Goal: Task Accomplishment & Management: Manage account settings

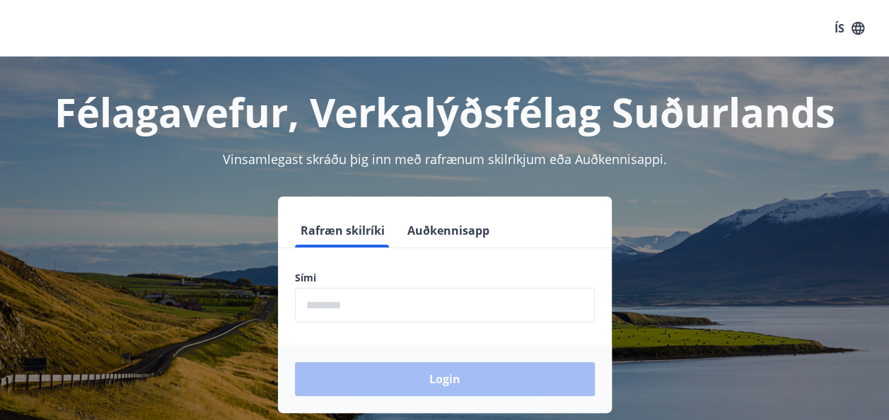
click at [437, 244] on button "Auðkennisapp" at bounding box center [448, 231] width 93 height 34
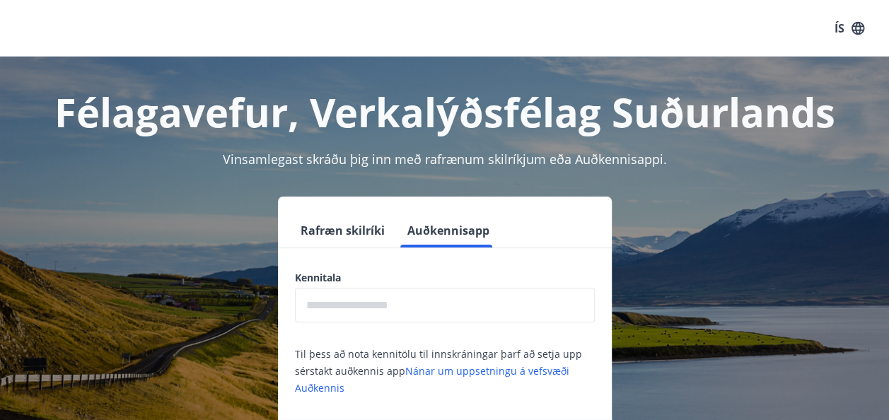
click at [459, 234] on button "Auðkennisapp" at bounding box center [448, 231] width 93 height 34
click at [362, 298] on input "text" at bounding box center [445, 305] width 300 height 35
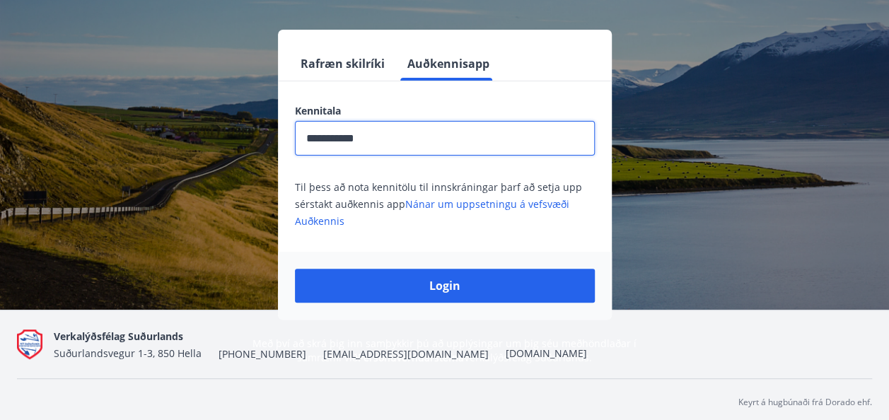
scroll to position [173, 0]
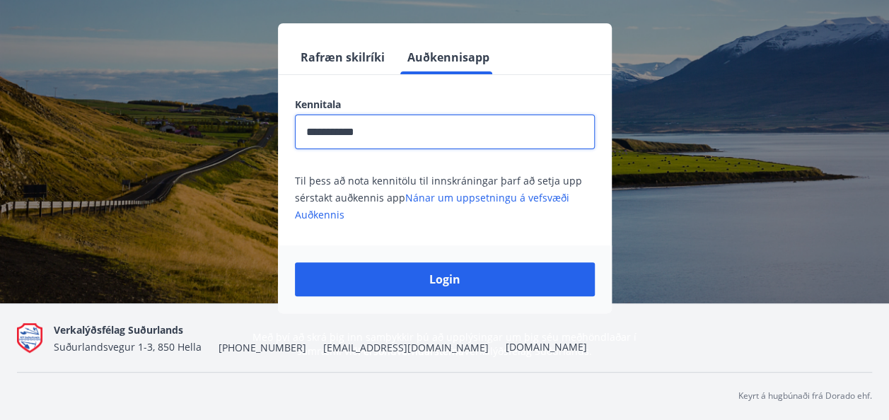
click at [471, 275] on button "Login" at bounding box center [445, 280] width 300 height 34
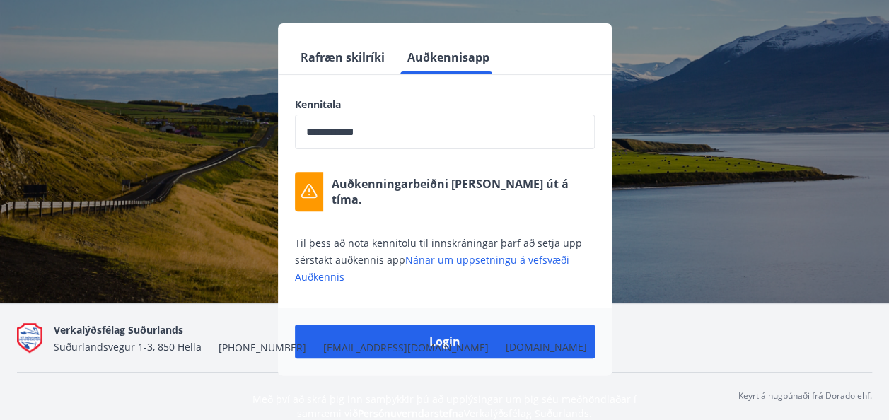
click at [420, 137] on input "**********" at bounding box center [445, 132] width 300 height 35
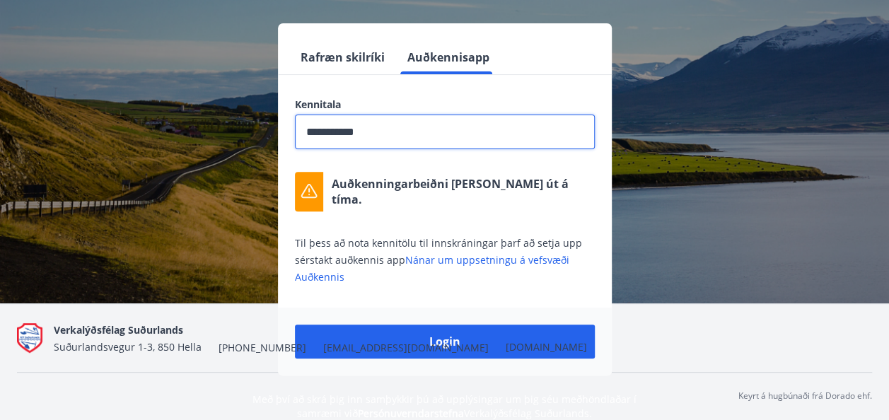
click at [439, 342] on nav "Verkalýðsfélag Suðurlands Suðurlandsvegur 1-3, 850 Hella [PHONE_NUMBER] [EMAIL_…" at bounding box center [445, 338] width 856 height 34
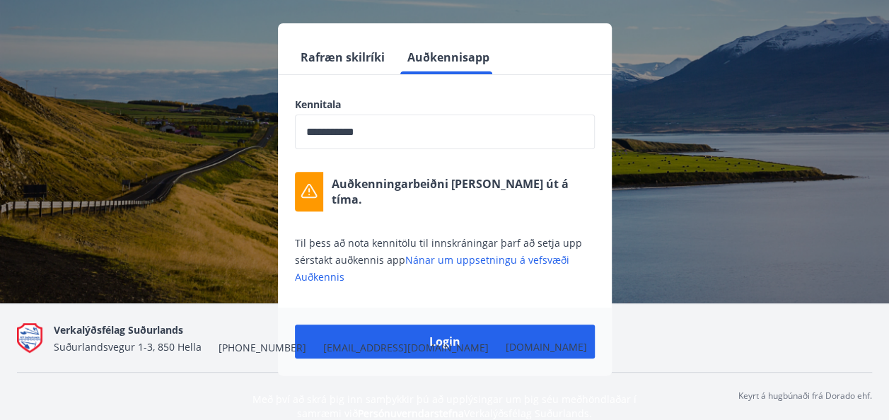
click at [393, 132] on input "**********" at bounding box center [445, 132] width 300 height 35
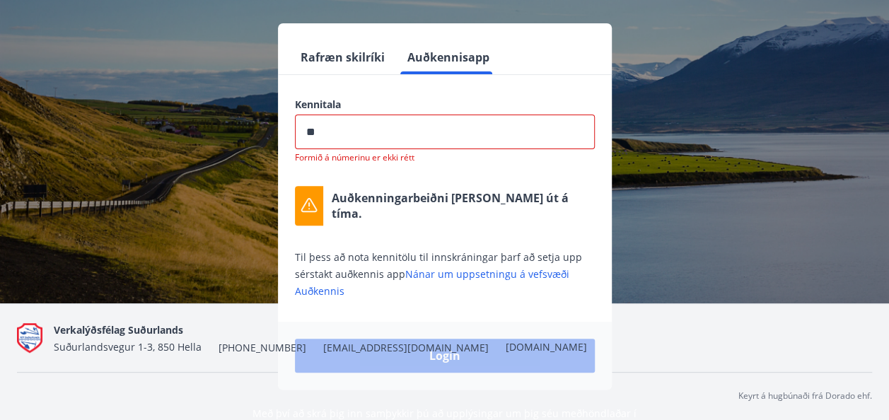
type input "*"
type input "**********"
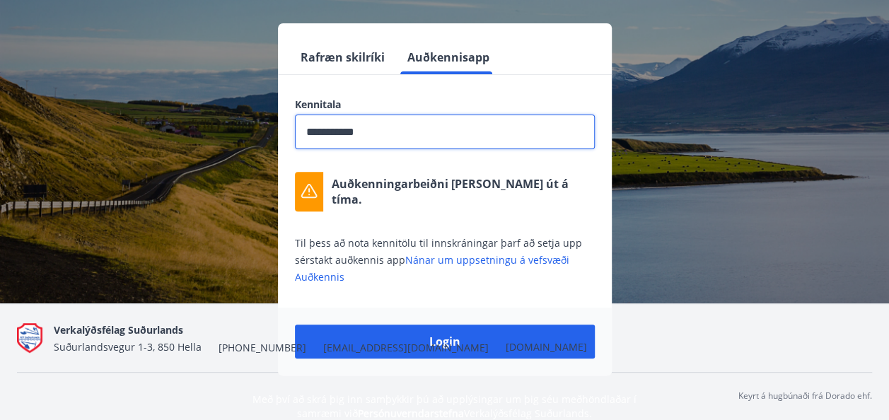
click at [476, 337] on nav "Verkalýðsfélag Suðurlands Suðurlandsvegur 1-3, 850 Hella [PHONE_NUMBER] [EMAIL_…" at bounding box center [445, 338] width 856 height 34
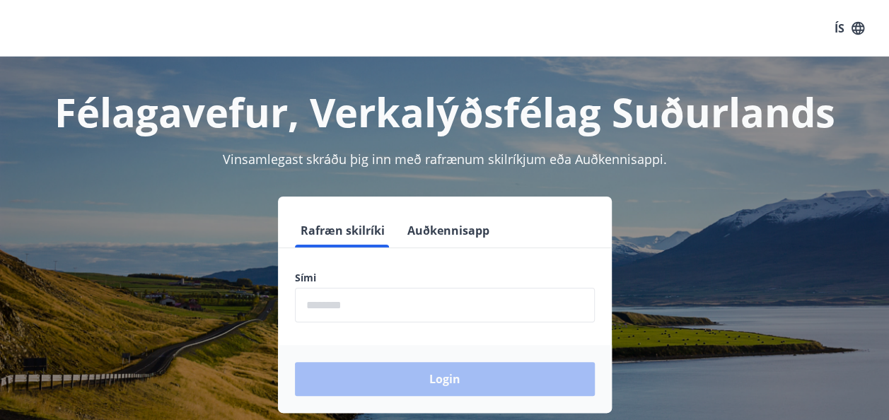
click at [367, 299] on input "phone" at bounding box center [445, 305] width 300 height 35
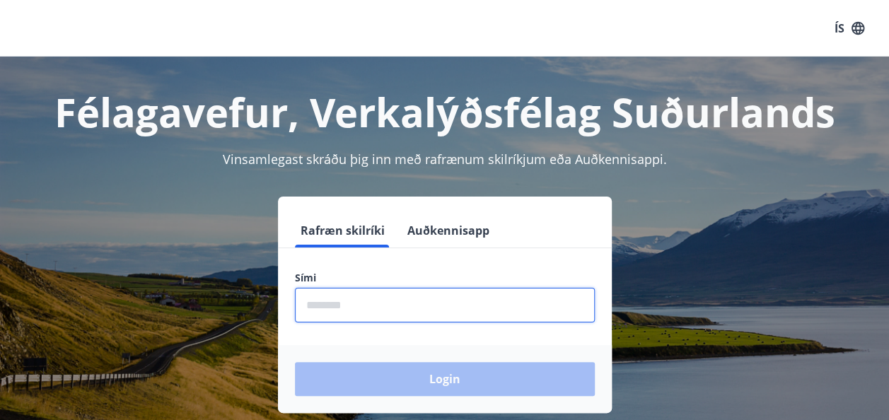
click at [442, 235] on button "Auðkennisapp" at bounding box center [448, 231] width 93 height 34
click at [451, 231] on button "Auðkennisapp" at bounding box center [448, 231] width 93 height 34
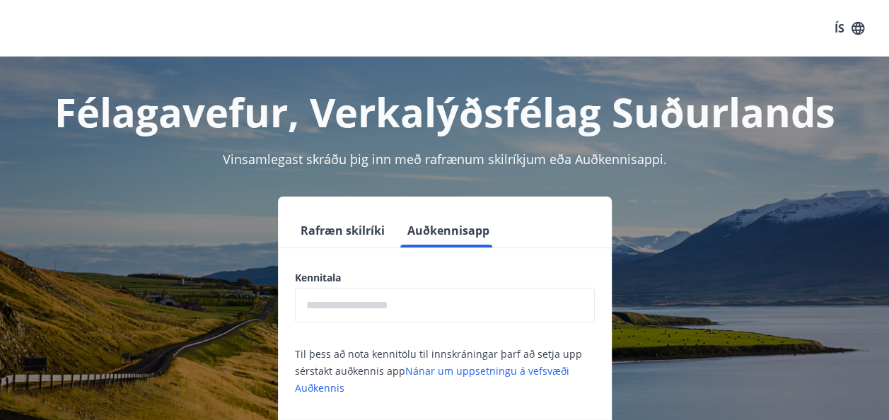
click at [393, 298] on input "text" at bounding box center [445, 305] width 300 height 35
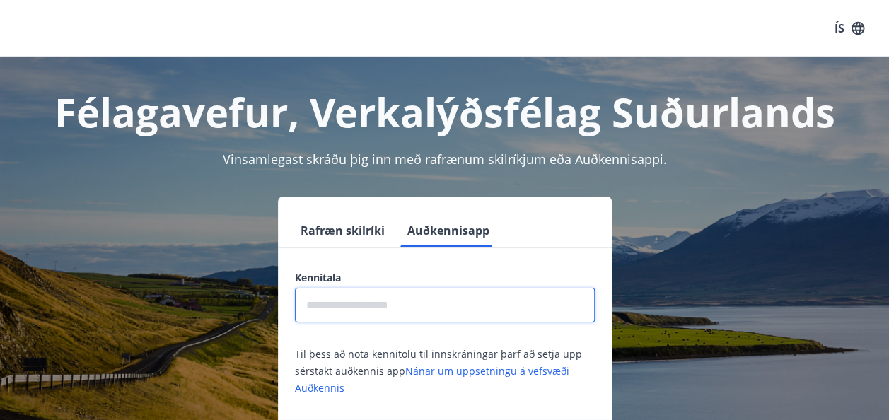
type input "**********"
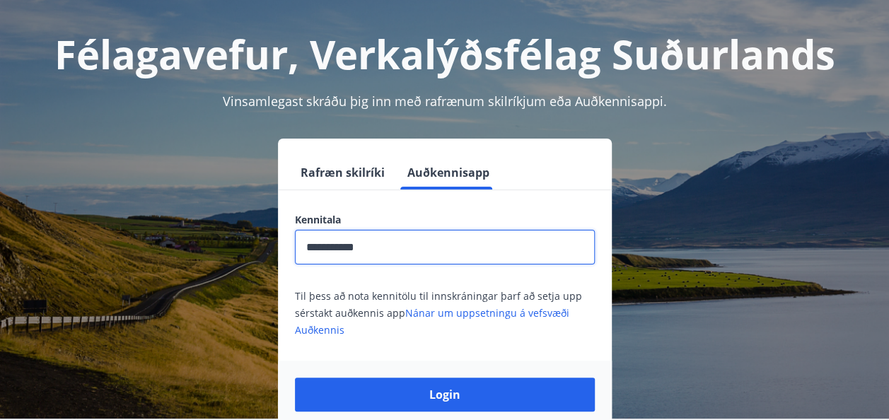
scroll to position [137, 0]
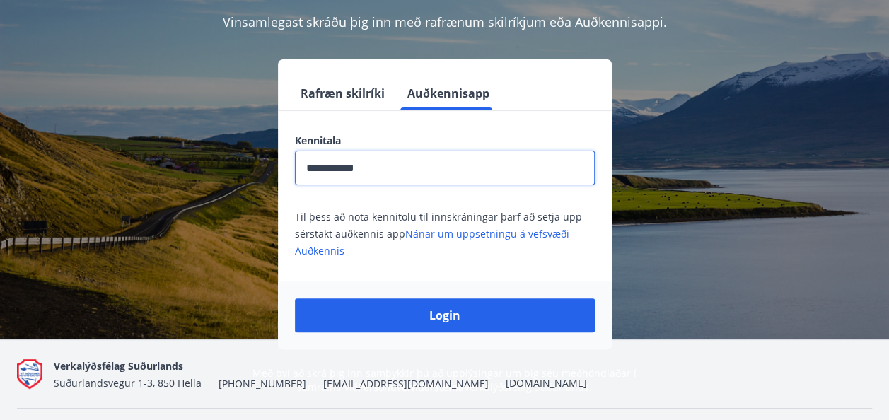
click at [459, 307] on button "Login" at bounding box center [445, 316] width 300 height 34
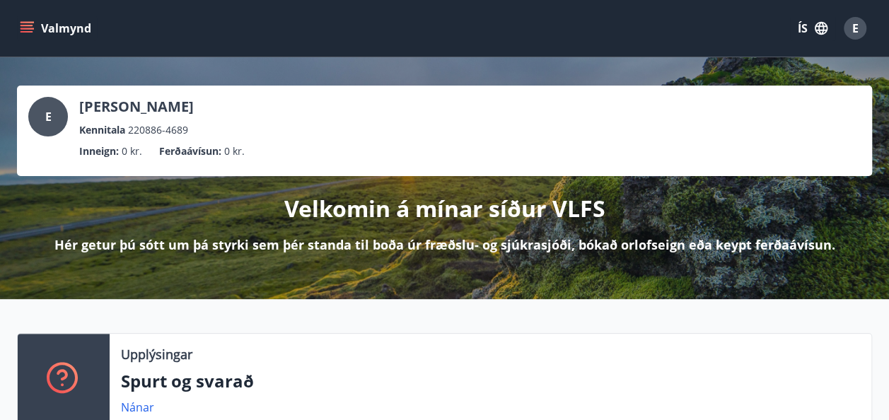
click at [801, 27] on button "ÍS" at bounding box center [812, 28] width 45 height 25
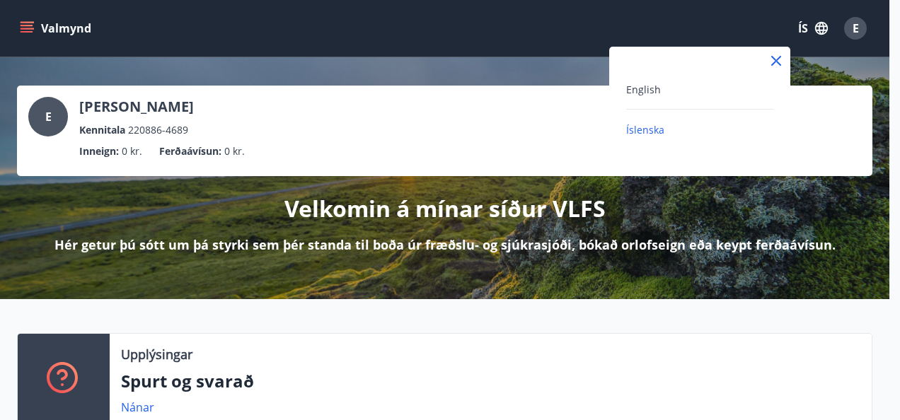
click at [640, 91] on span "English" at bounding box center [643, 89] width 35 height 13
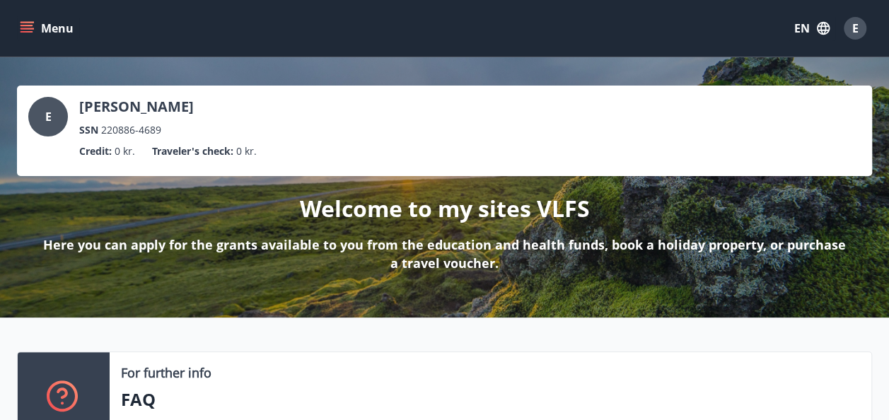
click at [19, 24] on button "Menu" at bounding box center [48, 28] width 62 height 25
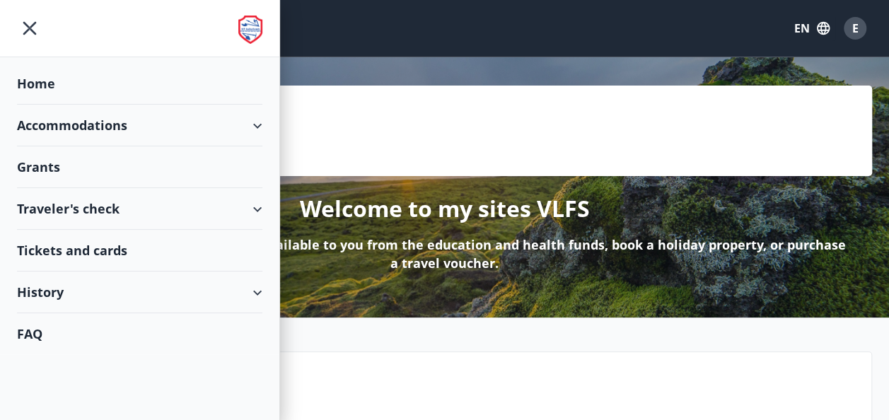
click at [40, 80] on div "Home" at bounding box center [140, 84] width 246 height 42
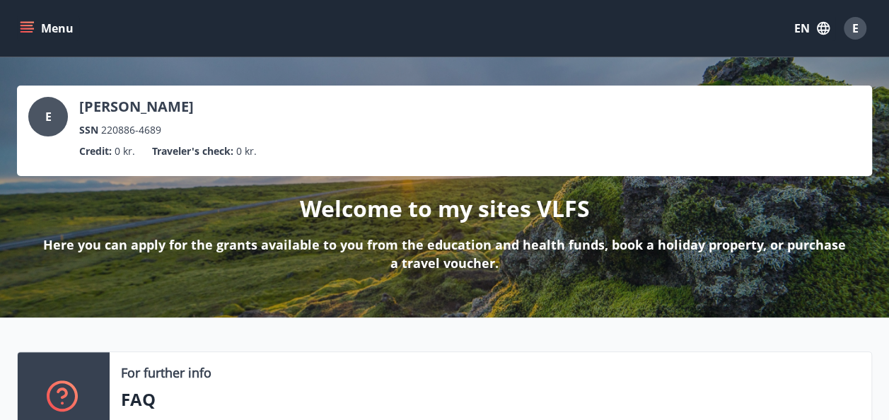
click at [853, 25] on span "E" at bounding box center [856, 29] width 6 height 16
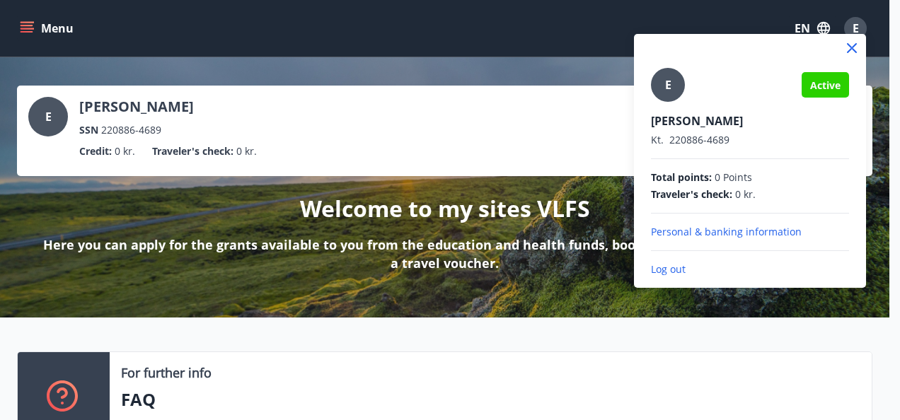
click at [732, 229] on p "Personal & banking information" at bounding box center [750, 232] width 198 height 14
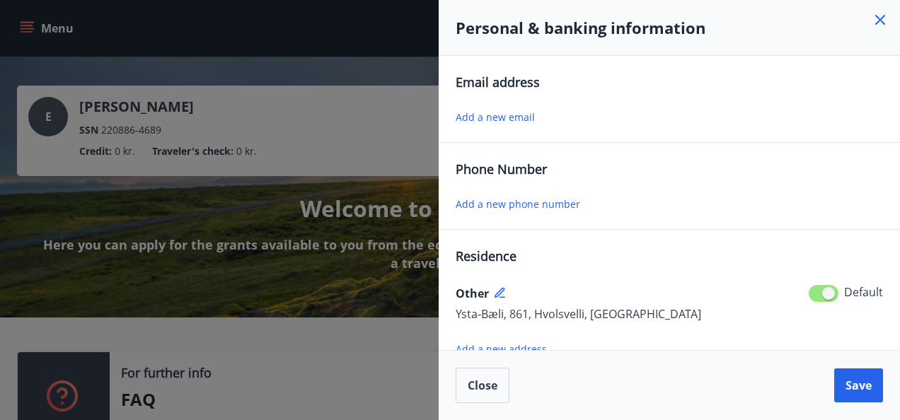
click at [515, 116] on span "Add a new email" at bounding box center [495, 116] width 79 height 13
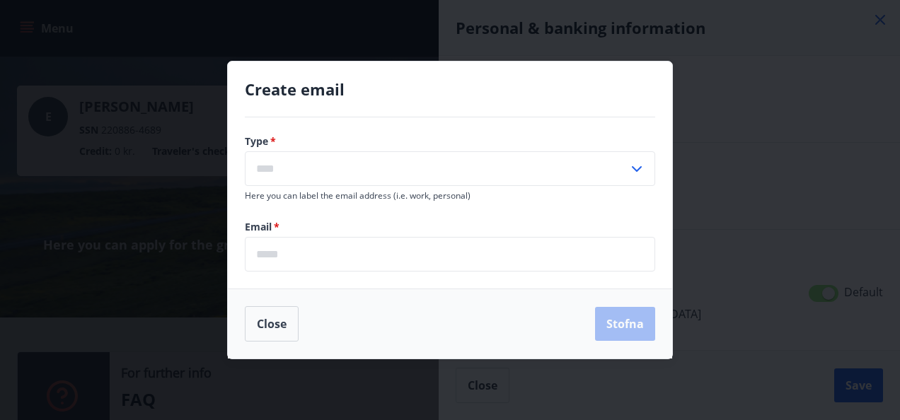
click at [480, 170] on input "text" at bounding box center [437, 168] width 384 height 35
click at [288, 201] on li "Personal" at bounding box center [450, 198] width 409 height 25
type input "********"
click at [326, 248] on input "email" at bounding box center [450, 254] width 410 height 35
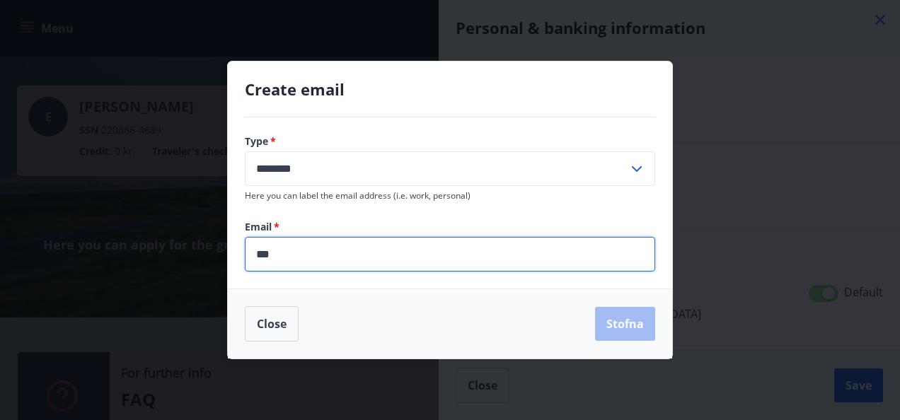
type input "**********"
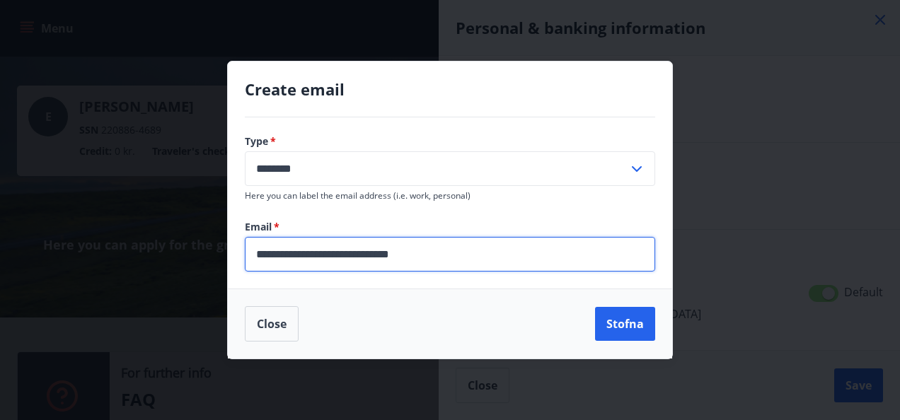
click at [631, 326] on button "Stofna" at bounding box center [625, 324] width 60 height 34
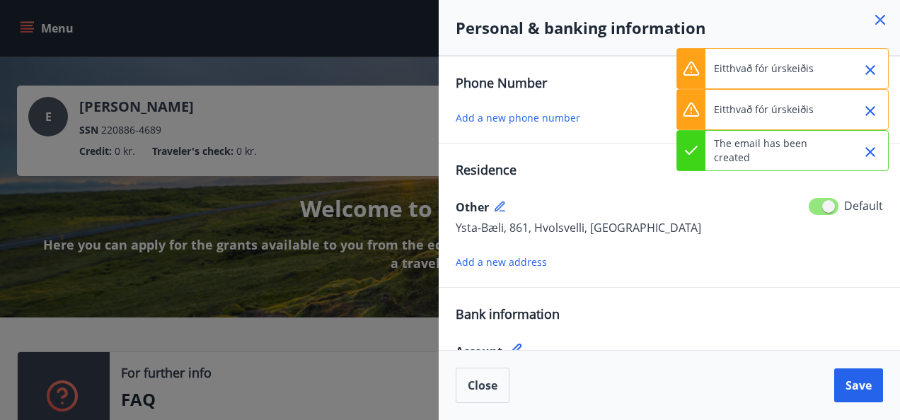
scroll to position [173, 0]
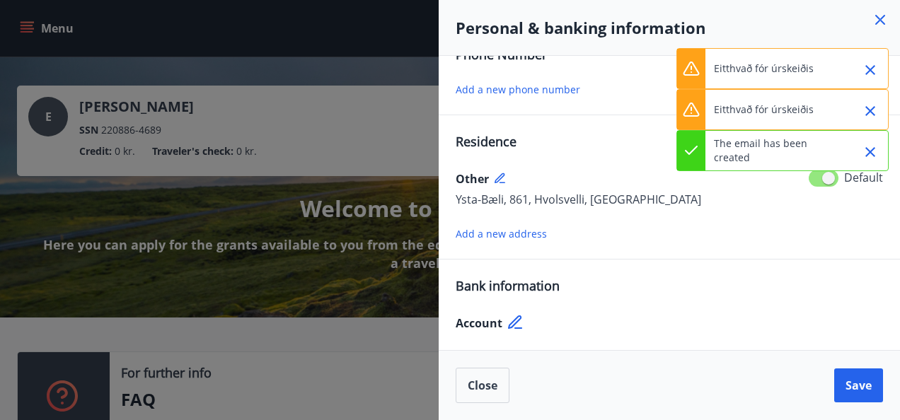
click at [515, 235] on span "Add a new address" at bounding box center [501, 233] width 91 height 13
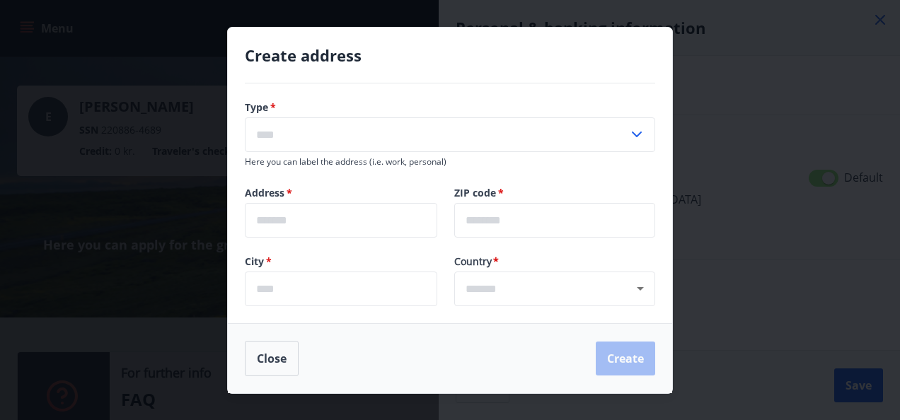
click at [369, 136] on input "text" at bounding box center [437, 134] width 384 height 35
click at [301, 188] on li "Residence" at bounding box center [450, 190] width 409 height 25
type input "*********"
click at [292, 212] on input "text" at bounding box center [341, 220] width 192 height 35
click at [633, 283] on icon "Open" at bounding box center [640, 288] width 17 height 17
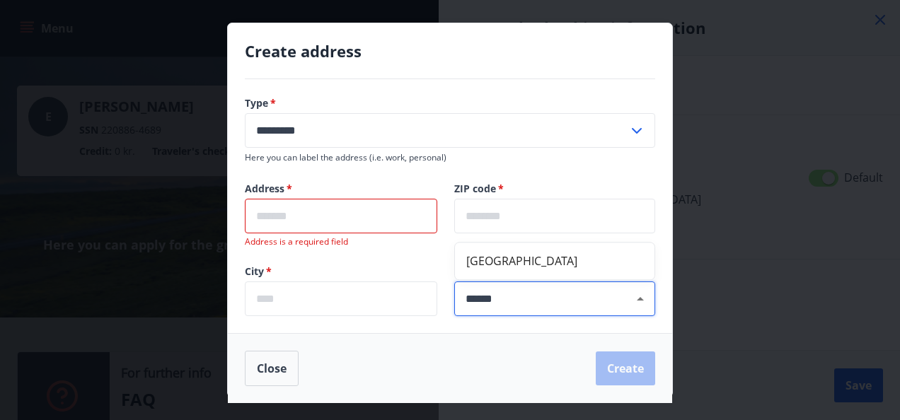
click at [488, 258] on li "Iceland" at bounding box center [555, 260] width 200 height 25
type input "*******"
click at [352, 297] on input "text" at bounding box center [341, 299] width 192 height 35
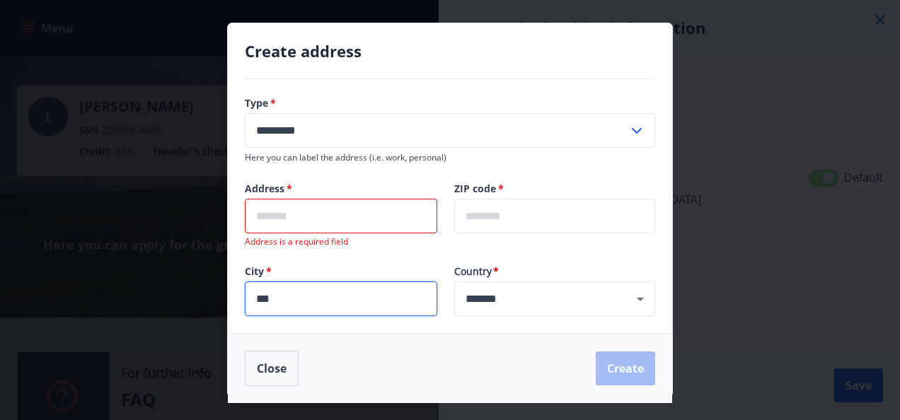
type input "***"
click at [478, 211] on input "text" at bounding box center [554, 216] width 201 height 35
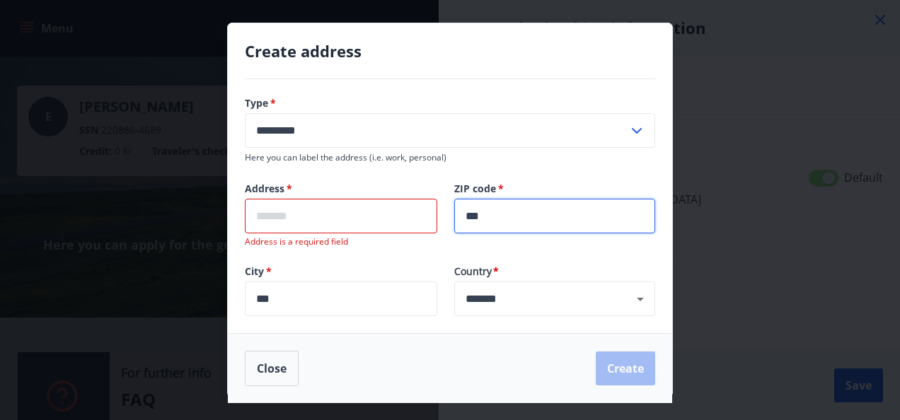
type input "***"
click at [355, 208] on input "text" at bounding box center [341, 216] width 192 height 35
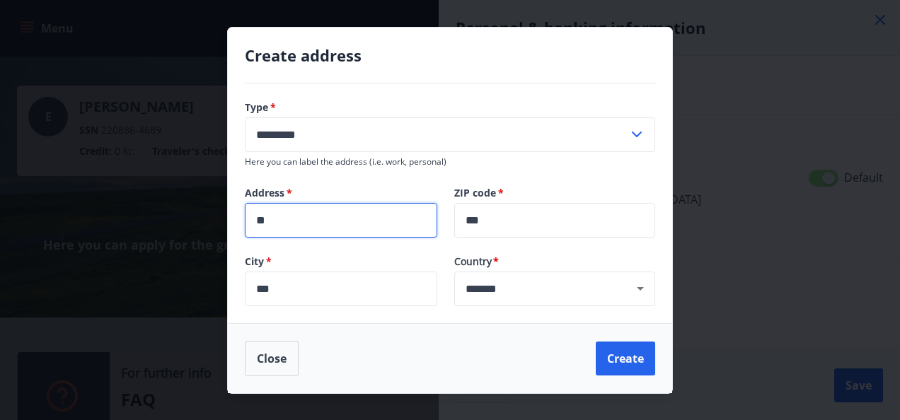
type input "**"
click at [628, 355] on button "Create" at bounding box center [625, 359] width 59 height 34
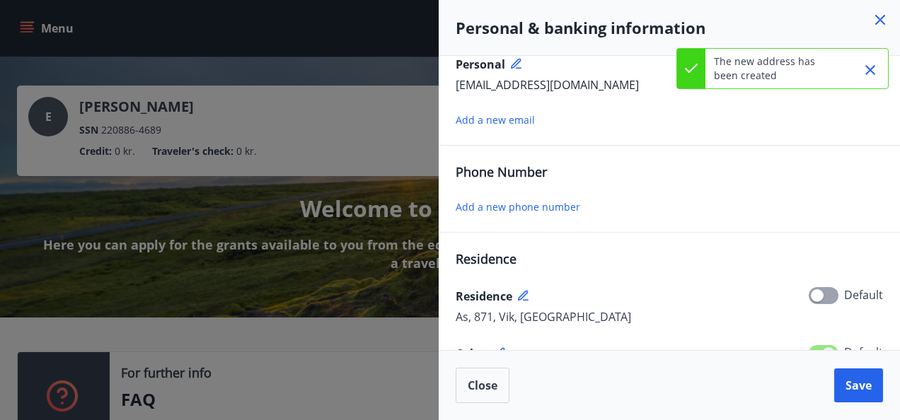
scroll to position [0, 0]
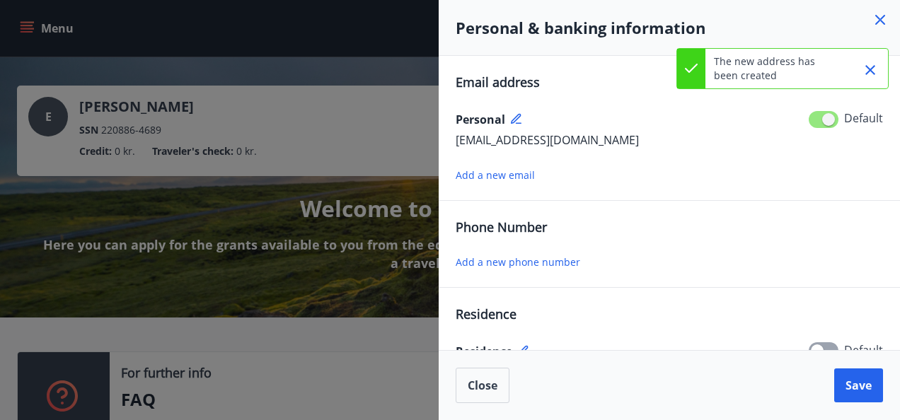
click at [496, 256] on span "Add a new phone number" at bounding box center [518, 261] width 125 height 13
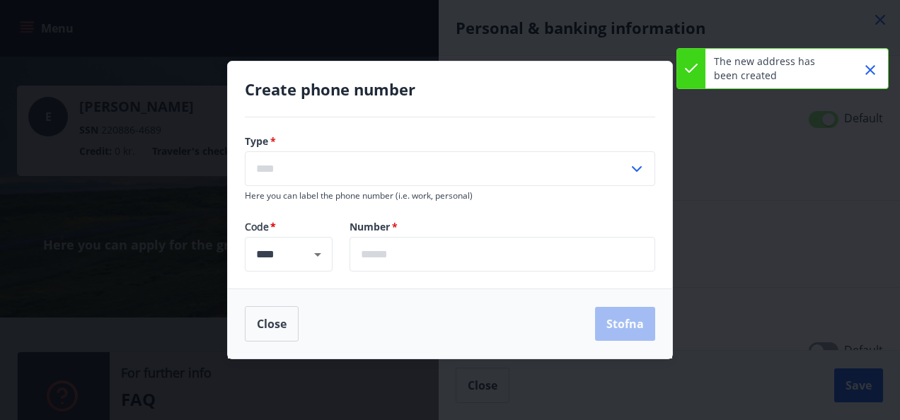
click at [312, 169] on input "text" at bounding box center [437, 168] width 384 height 35
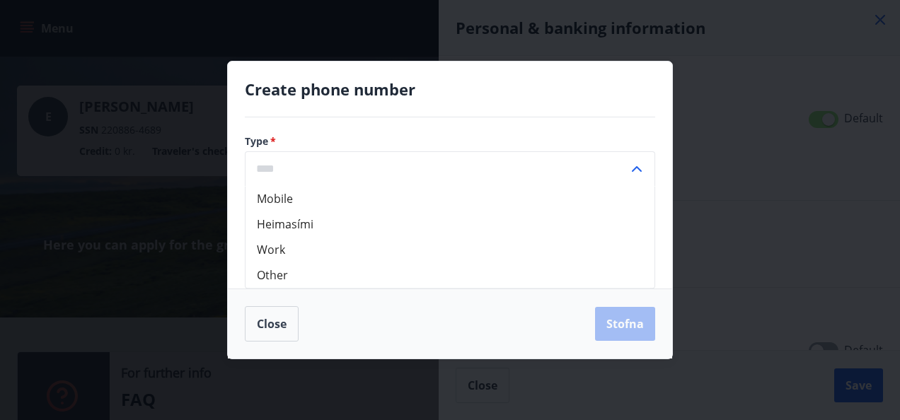
click at [282, 199] on li "Mobile" at bounding box center [450, 198] width 409 height 25
type input "******"
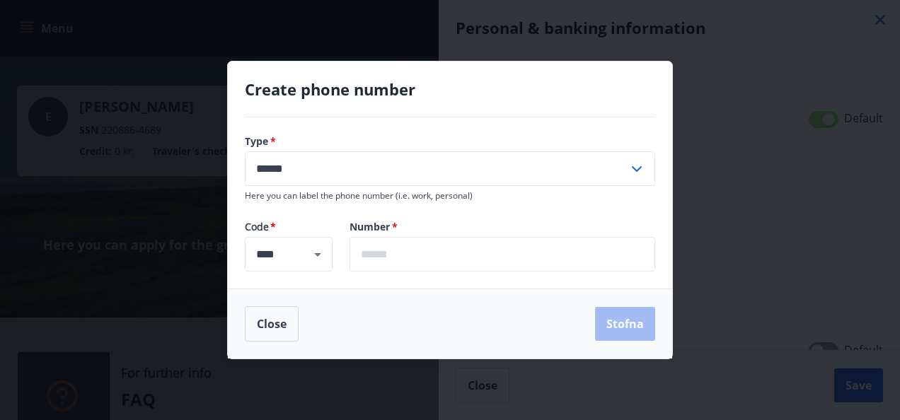
click at [317, 255] on icon "Open" at bounding box center [317, 255] width 7 height 4
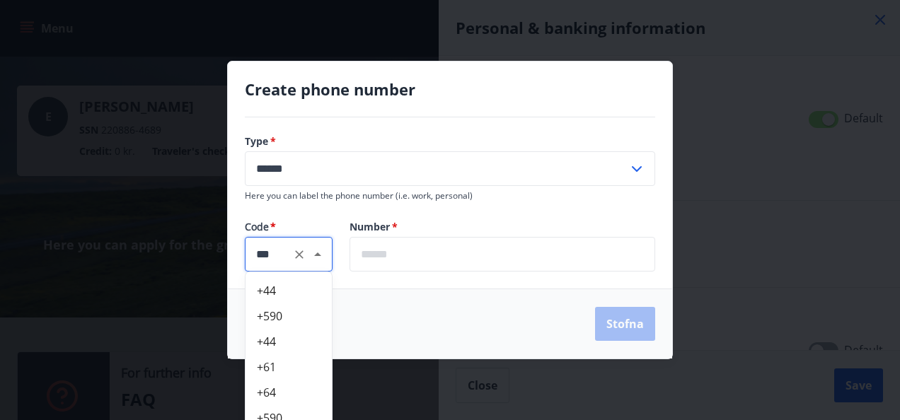
click at [247, 250] on div "*** ​" at bounding box center [289, 254] width 88 height 35
click at [256, 250] on input "***" at bounding box center [288, 254] width 65 height 16
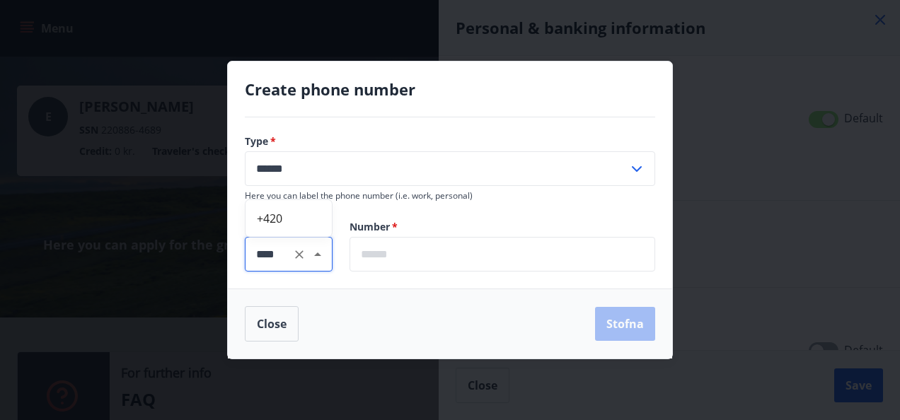
click at [381, 247] on input "text" at bounding box center [503, 254] width 306 height 35
type input "****"
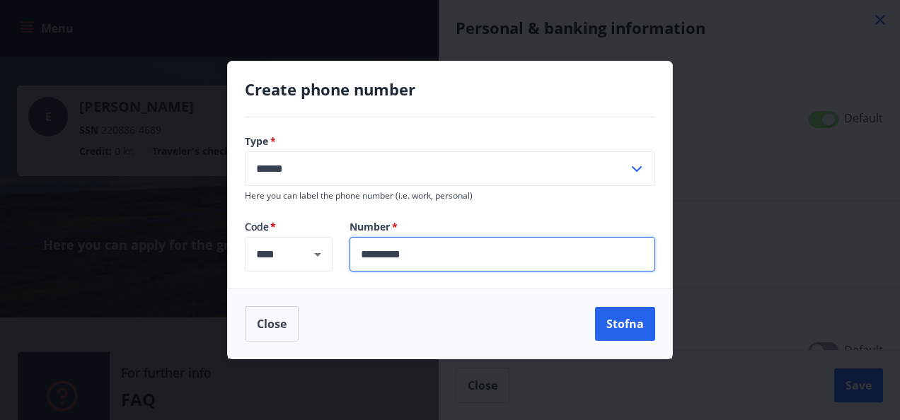
type input "*********"
click at [620, 316] on button "Stofna" at bounding box center [625, 324] width 60 height 34
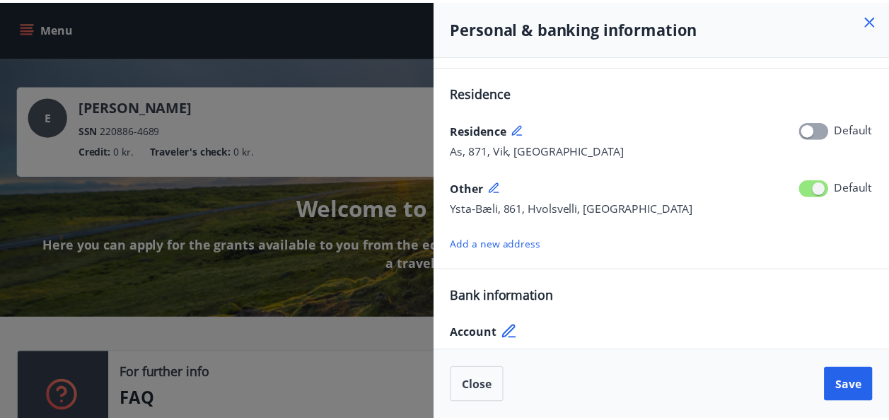
scroll to position [288, 0]
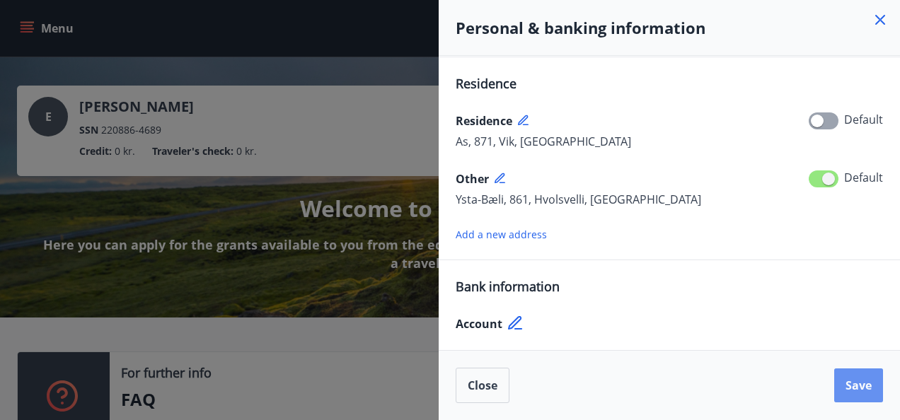
click at [852, 386] on span "Save" at bounding box center [859, 386] width 26 height 16
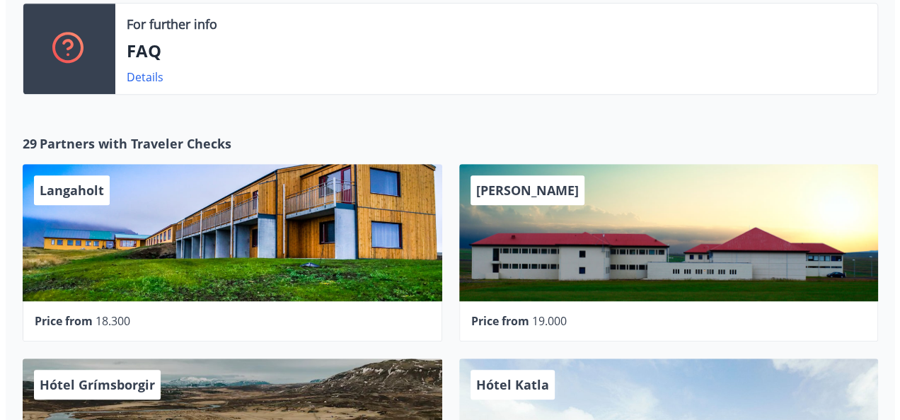
scroll to position [350, 0]
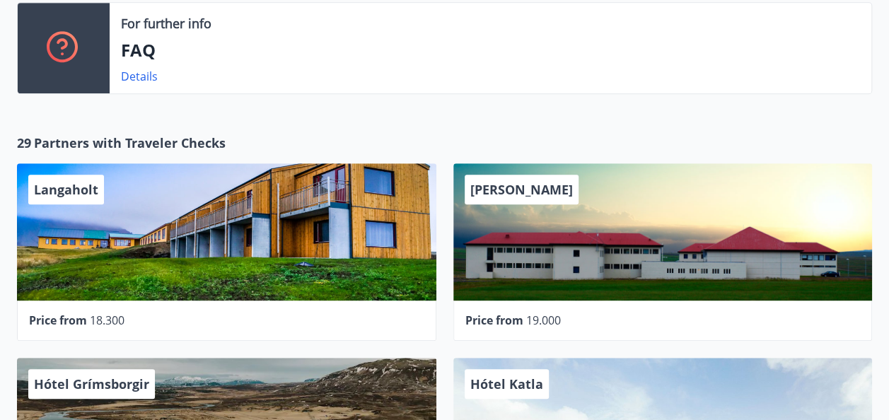
click at [789, 263] on div "Hótel Laugarbakki" at bounding box center [664, 231] width 420 height 137
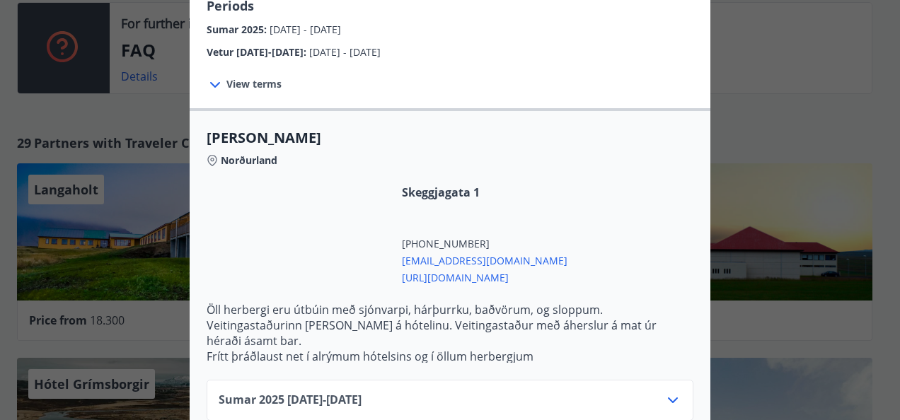
scroll to position [463, 0]
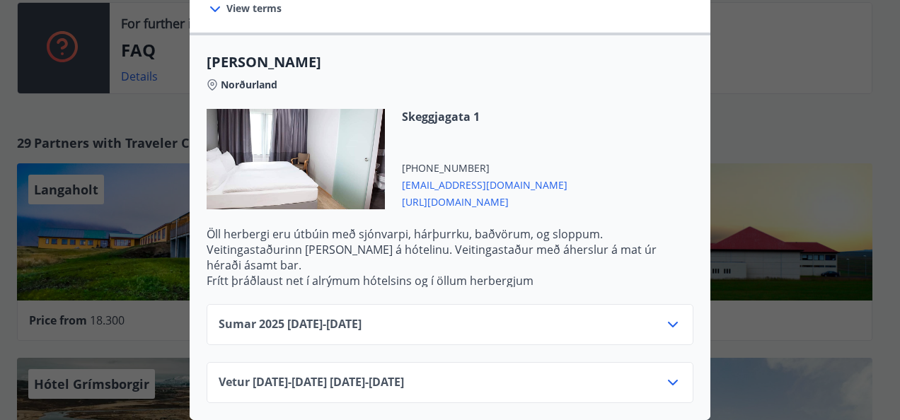
click at [669, 316] on icon at bounding box center [672, 324] width 17 height 17
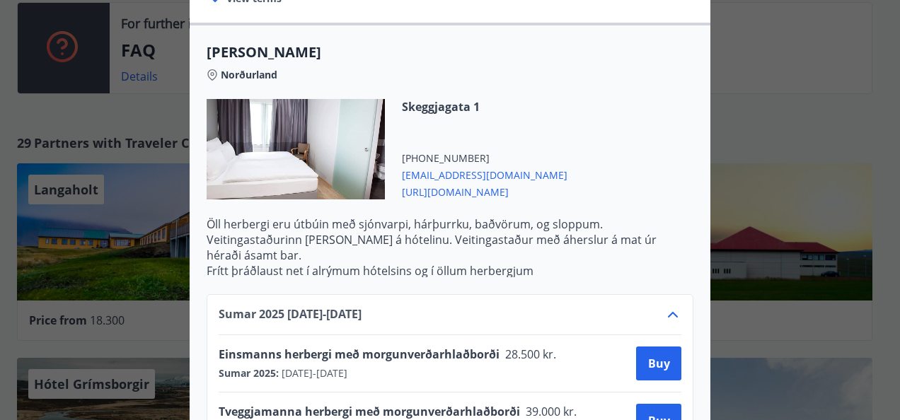
click at [667, 314] on icon at bounding box center [672, 314] width 17 height 17
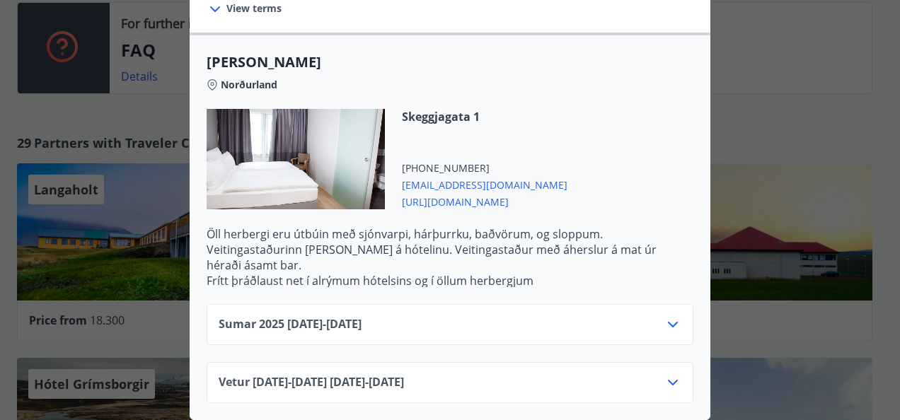
click at [667, 316] on icon at bounding box center [672, 324] width 17 height 17
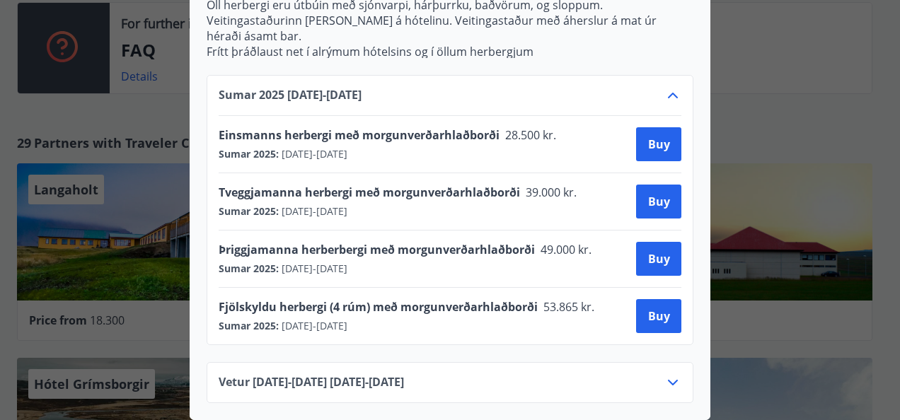
scroll to position [691, 0]
click at [765, 156] on div at bounding box center [450, 210] width 900 height 420
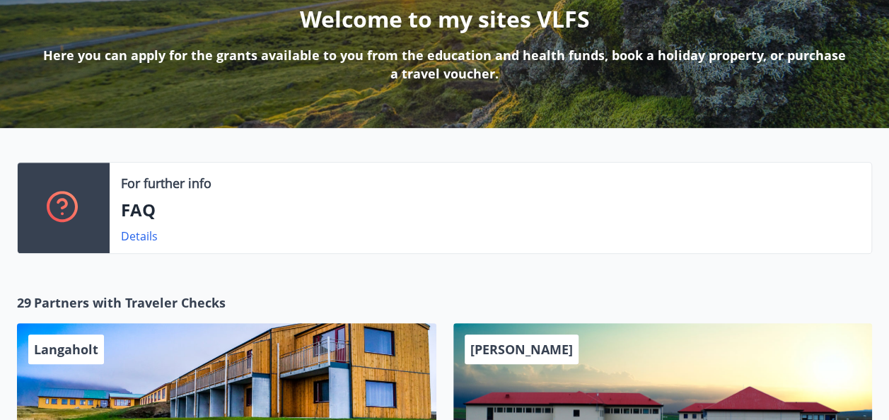
scroll to position [0, 0]
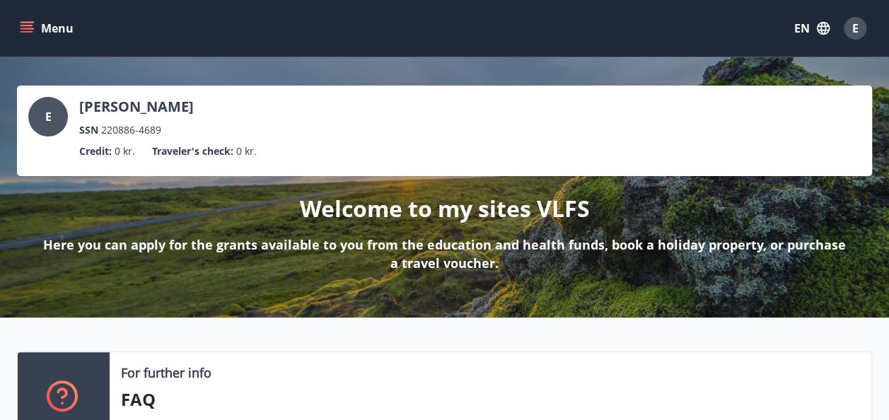
click at [30, 26] on icon "menu" at bounding box center [27, 28] width 14 height 14
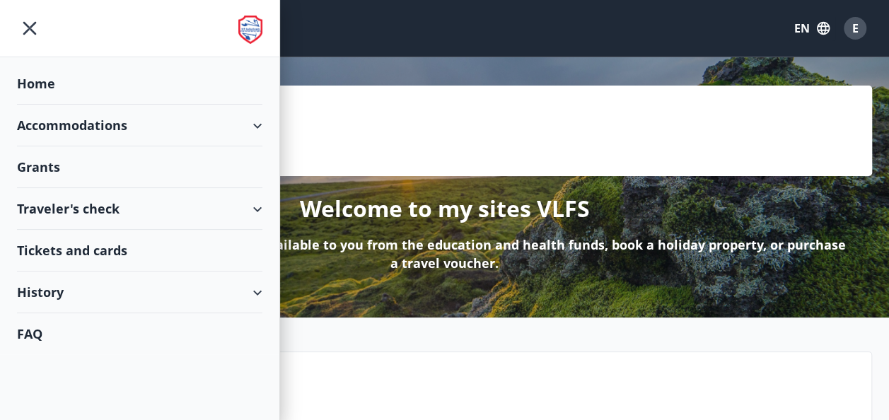
click at [44, 168] on div "Grants" at bounding box center [140, 167] width 246 height 42
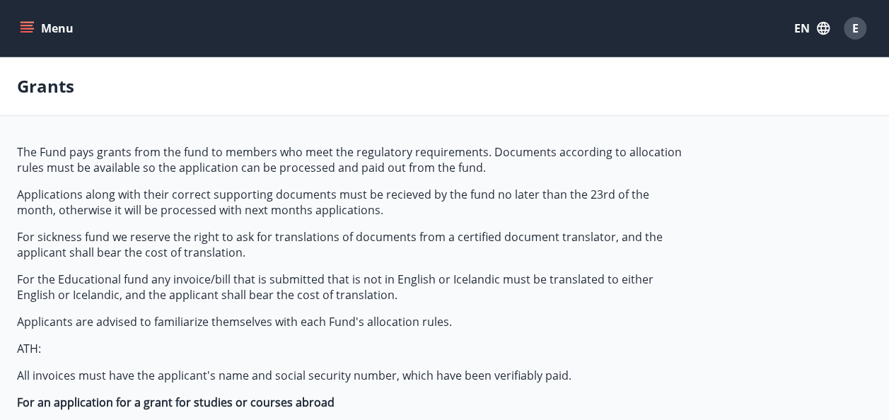
type input "***"
click at [801, 29] on button "EN" at bounding box center [812, 28] width 47 height 25
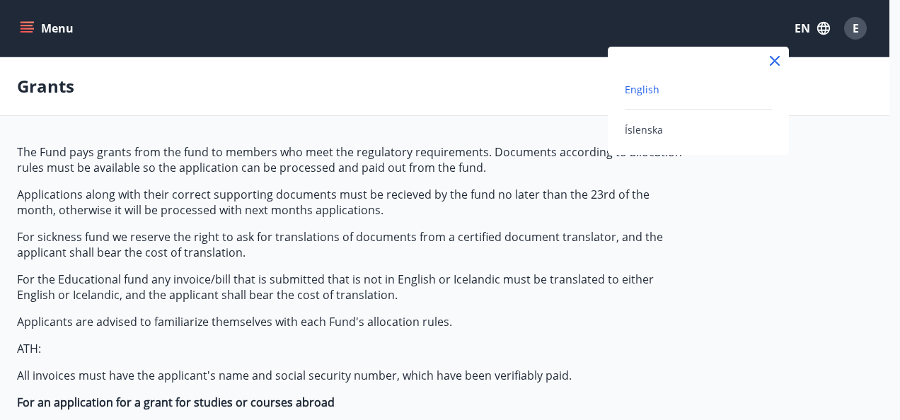
click at [637, 88] on span "English" at bounding box center [642, 89] width 35 height 13
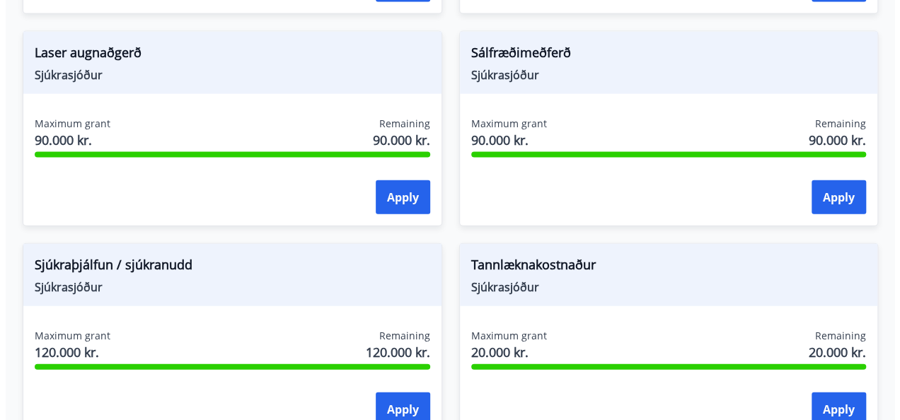
scroll to position [1495, 0]
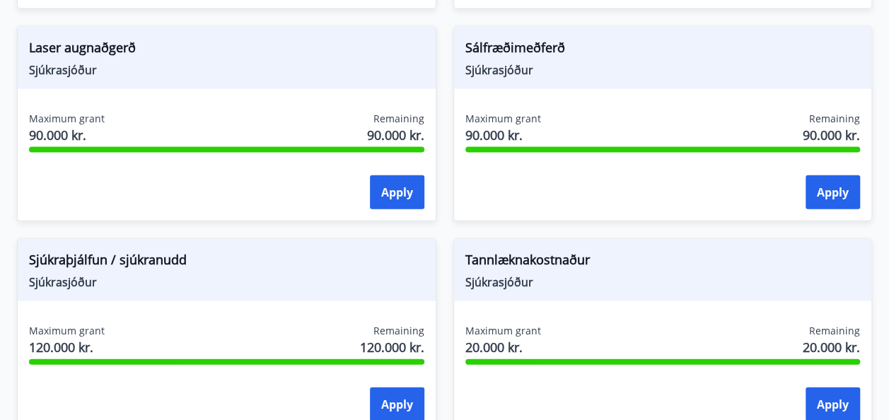
click at [820, 191] on button "Apply" at bounding box center [833, 192] width 54 height 34
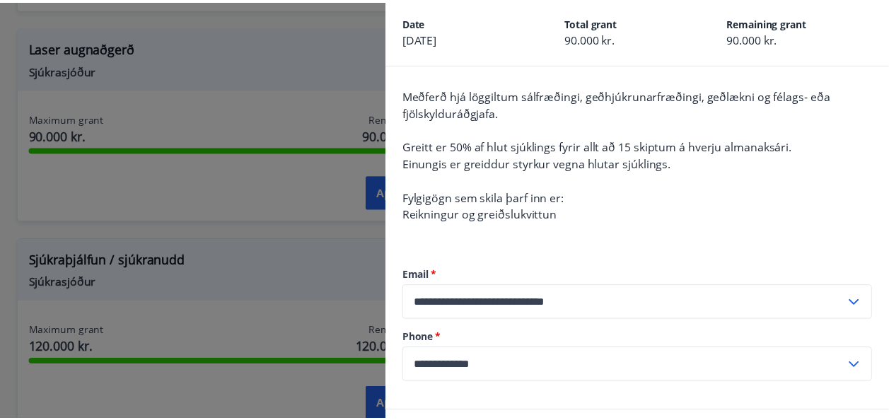
scroll to position [0, 0]
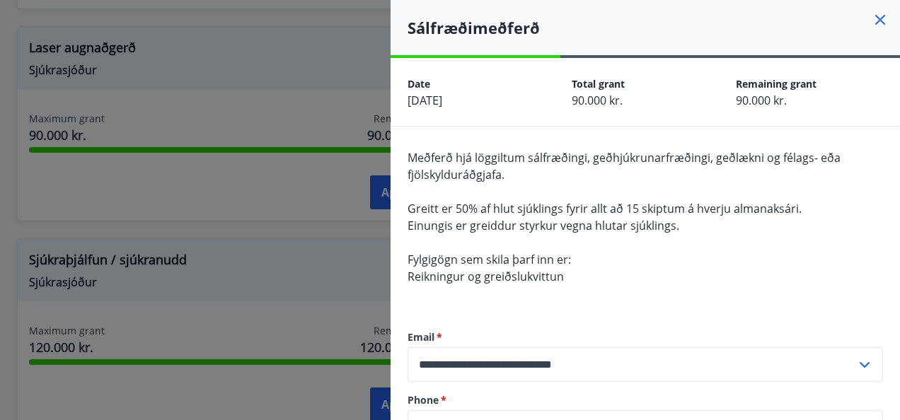
click at [880, 20] on icon at bounding box center [881, 20] width 2 height 2
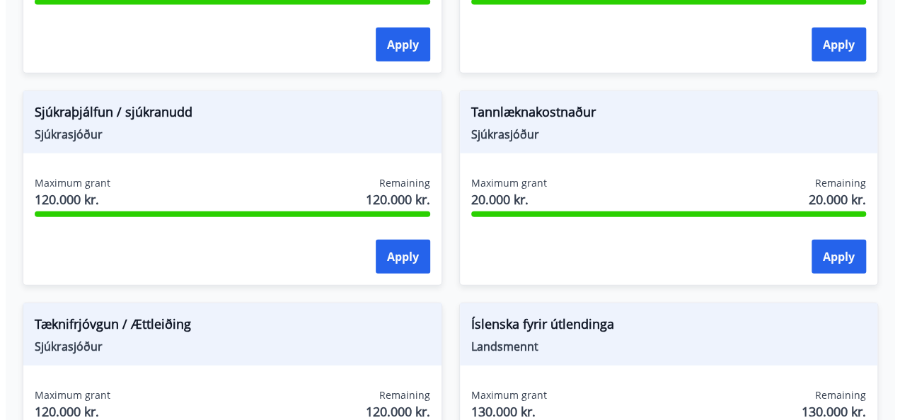
scroll to position [1640, 0]
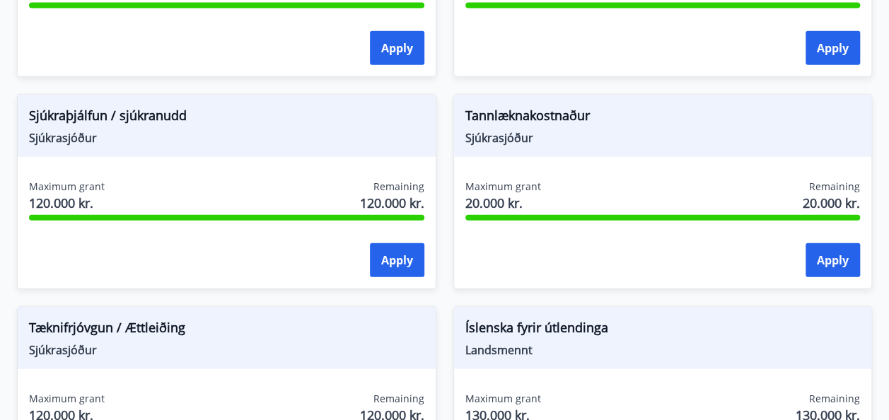
click at [395, 248] on button "Apply" at bounding box center [397, 260] width 54 height 34
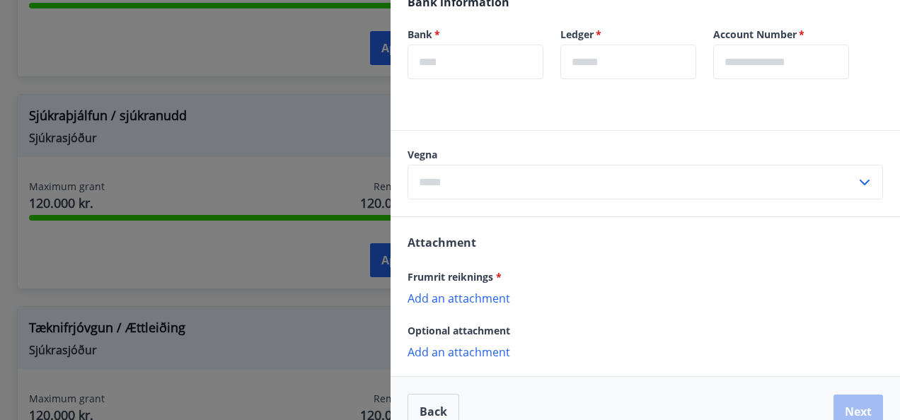
scroll to position [365, 0]
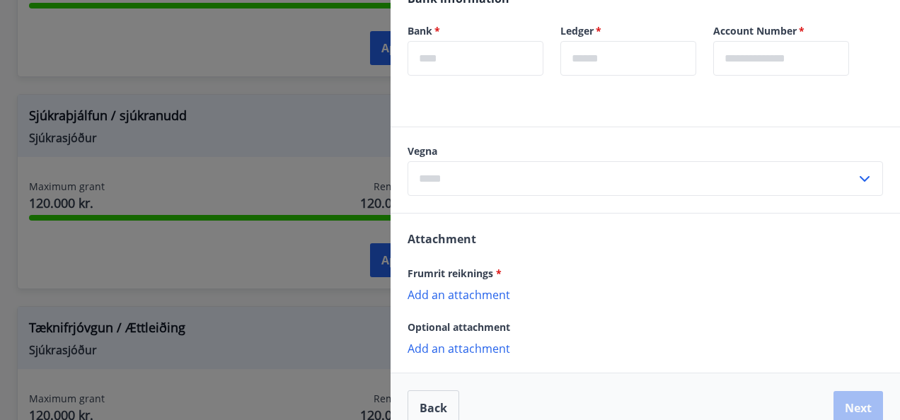
click at [859, 171] on icon at bounding box center [864, 179] width 17 height 17
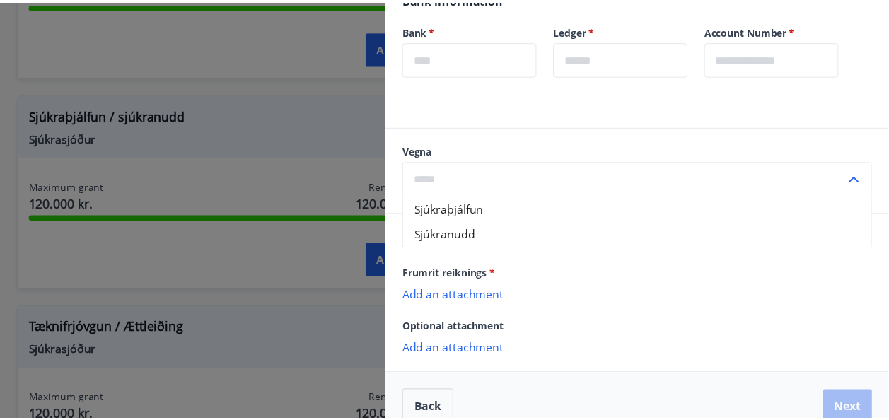
scroll to position [386, 0]
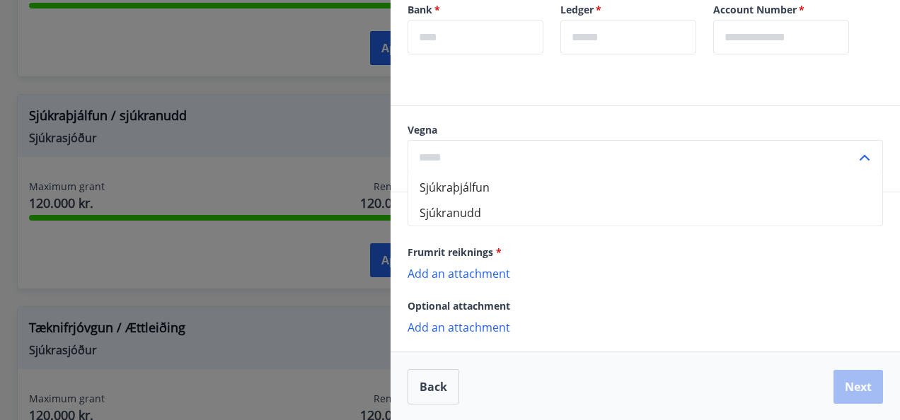
click at [420, 391] on div "Back Next" at bounding box center [645, 387] width 509 height 70
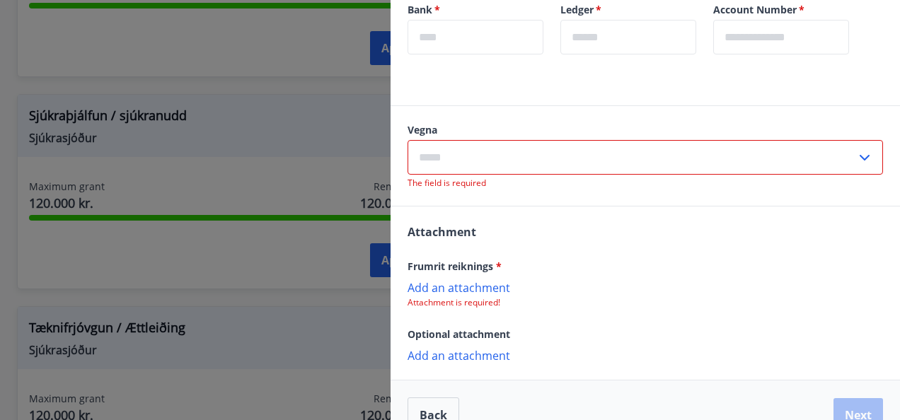
click at [91, 379] on div at bounding box center [450, 210] width 900 height 420
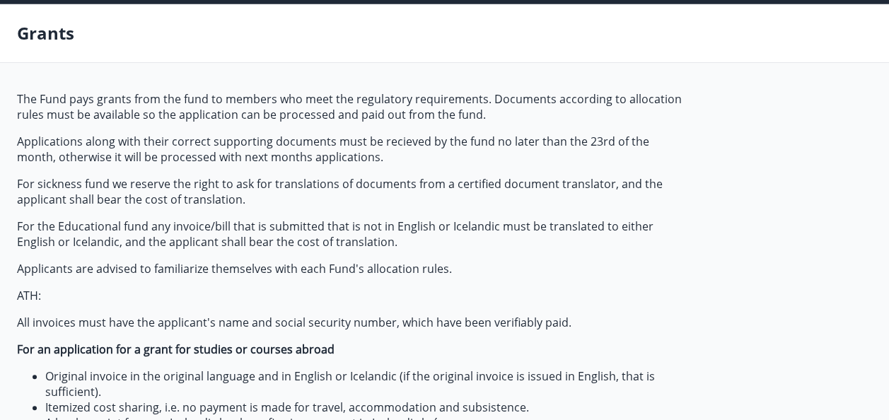
scroll to position [0, 0]
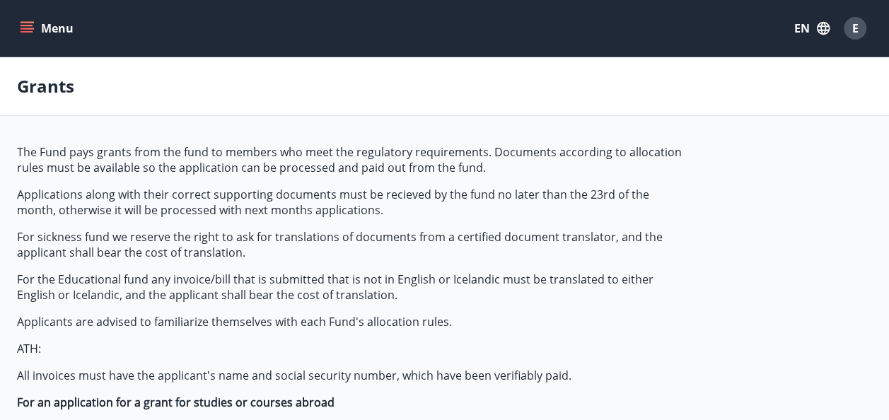
click at [28, 22] on icon "menu" at bounding box center [29, 22] width 16 height 1
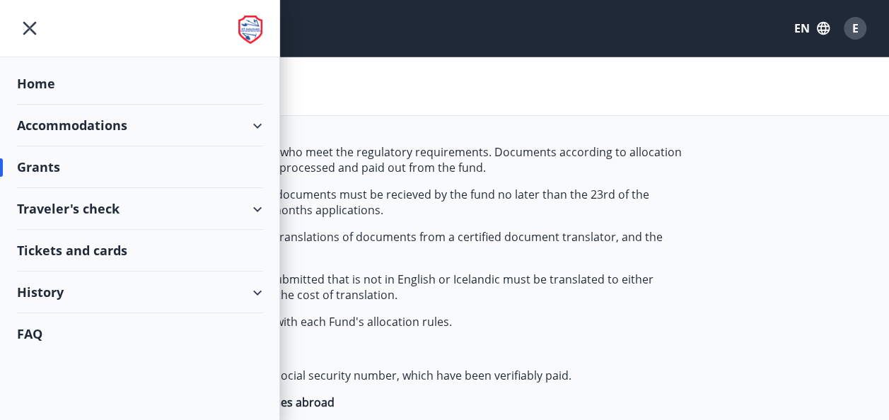
click at [120, 209] on div "Traveler's check" at bounding box center [140, 209] width 246 height 42
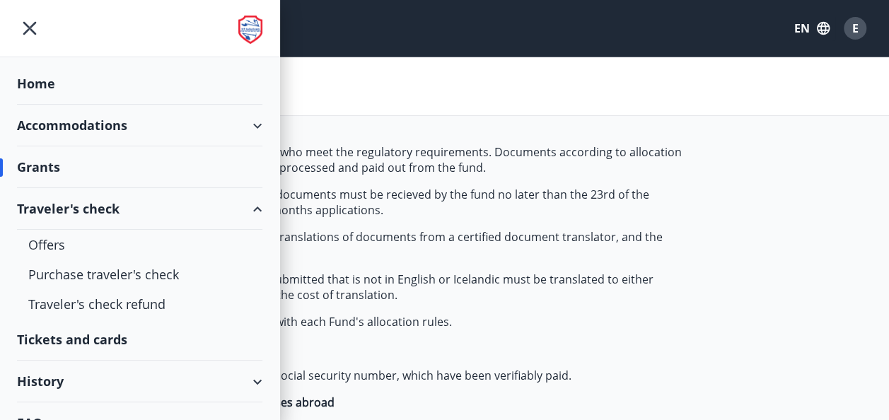
click at [80, 209] on div "Traveler's check" at bounding box center [140, 209] width 246 height 42
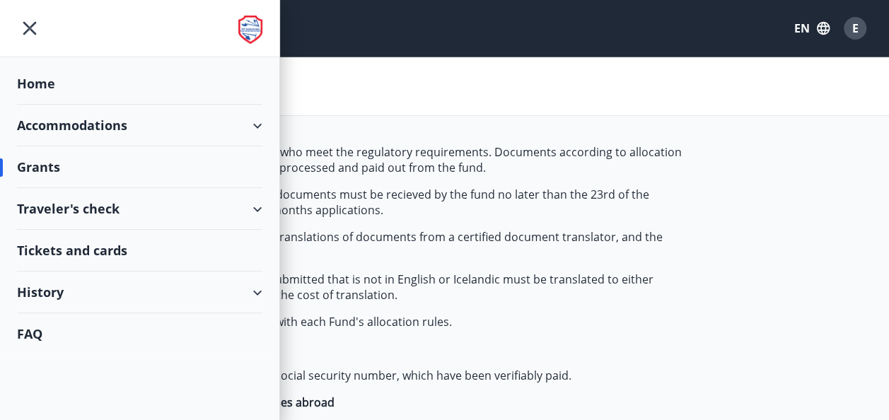
click at [105, 251] on div "Tickets and cards" at bounding box center [140, 251] width 246 height 42
